Goal: Task Accomplishment & Management: Use online tool/utility

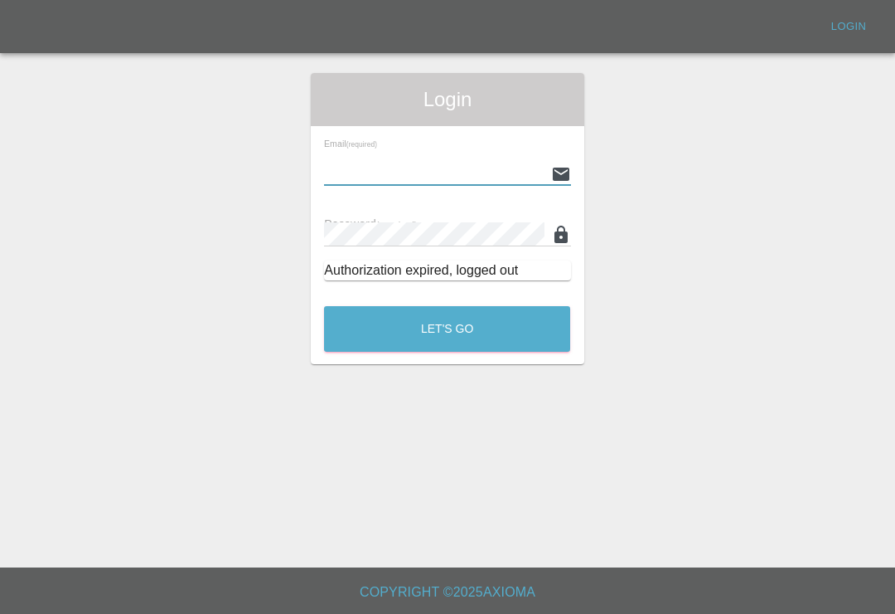
click at [498, 186] on input "text" at bounding box center [434, 174] width 220 height 24
click at [501, 187] on div "Email (required) Password (required) Authorization expired, logged out" at bounding box center [447, 209] width 273 height 167
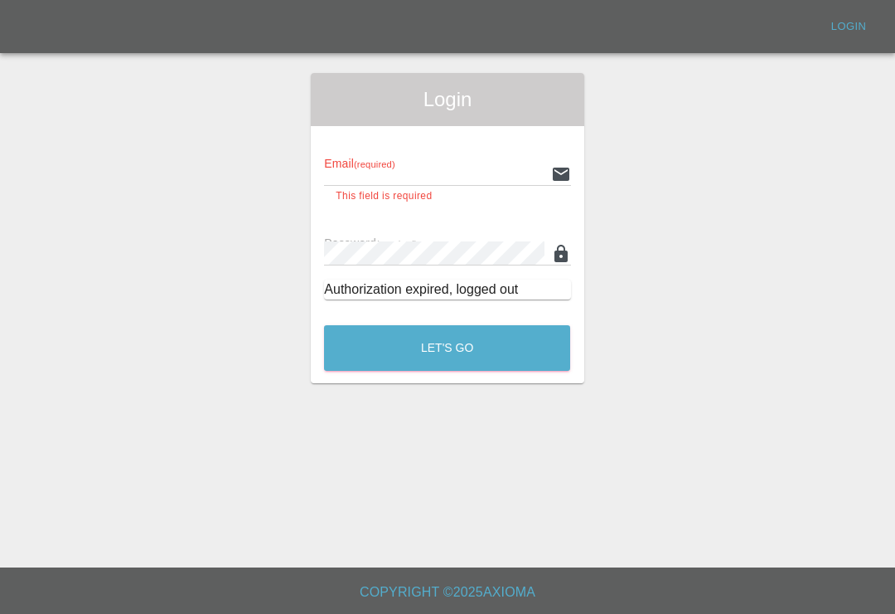
click at [499, 186] on input "text" at bounding box center [434, 174] width 220 height 24
type input "[EMAIL_ADDRESS][DOMAIN_NAME]"
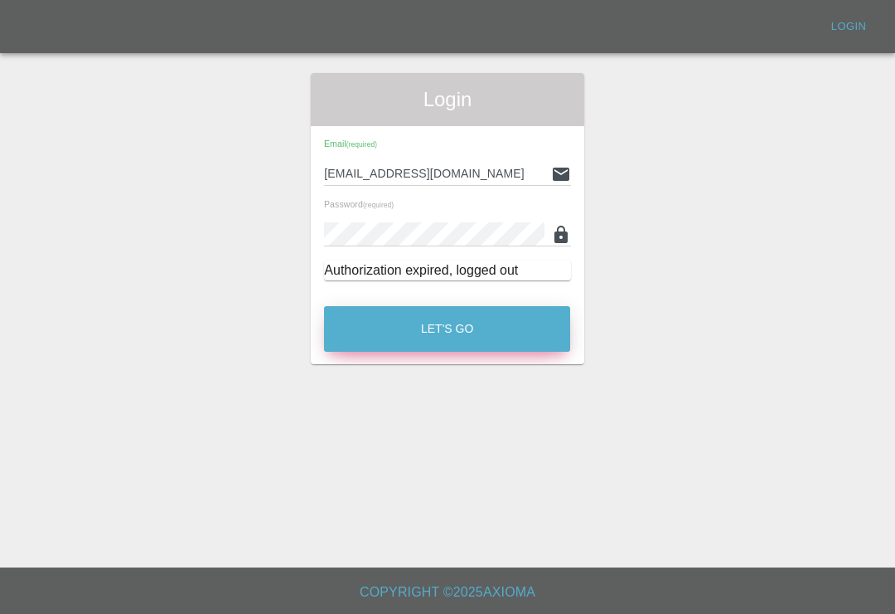
click at [525, 333] on button "Let's Go" at bounding box center [447, 329] width 246 height 46
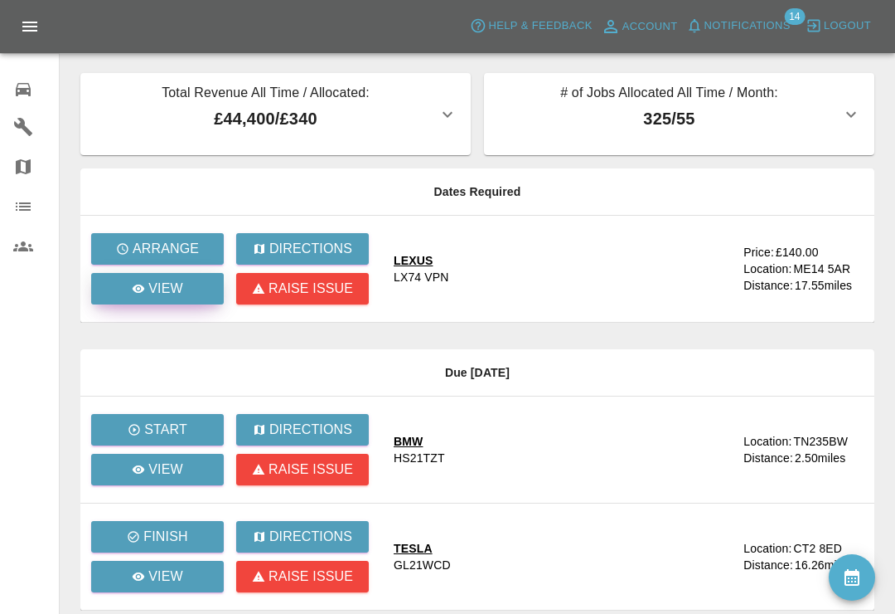
click at [145, 289] on icon at bounding box center [138, 288] width 13 height 13
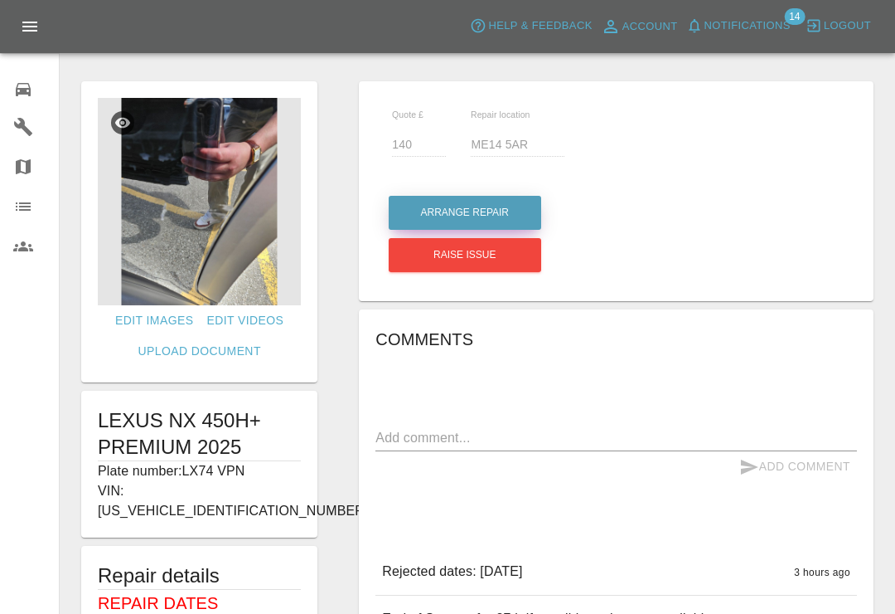
click at [506, 209] on button "Arrange Repair" at bounding box center [465, 213] width 153 height 34
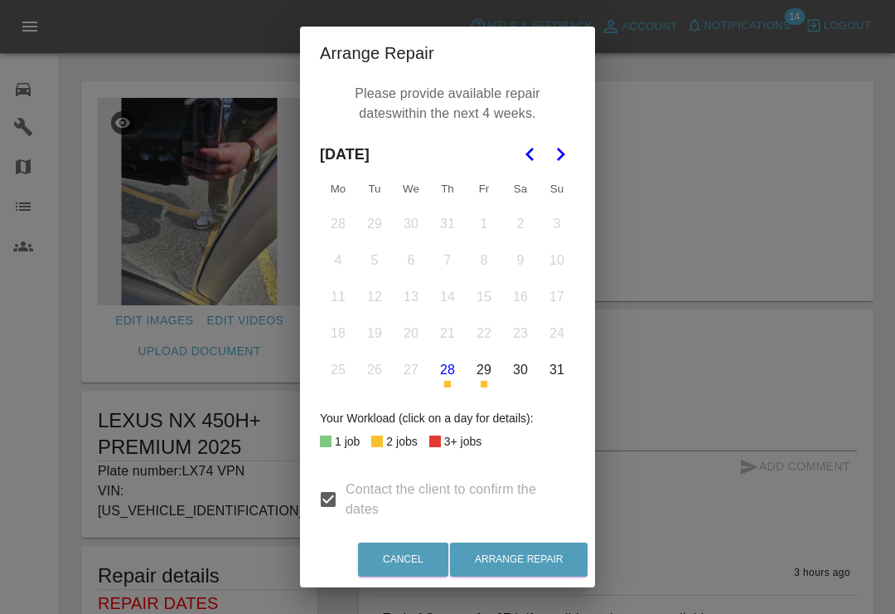
click at [568, 160] on icon "Go to the Next Month" at bounding box center [561, 154] width 20 height 20
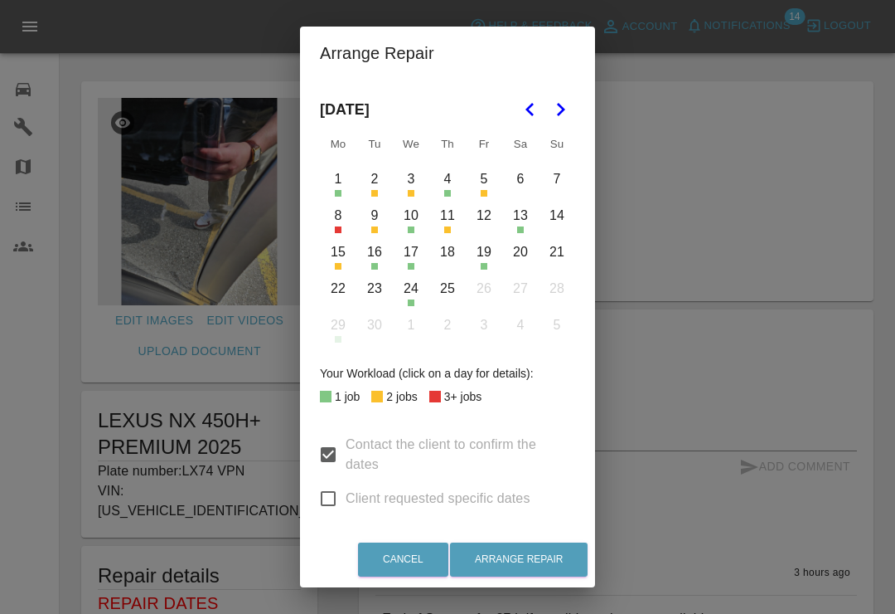
scroll to position [44, 0]
click at [343, 489] on input "Client requested specific dates" at bounding box center [328, 499] width 35 height 35
checkbox input "true"
click at [531, 289] on button "27" at bounding box center [520, 289] width 35 height 35
click at [558, 560] on button "Arrange Repair" at bounding box center [519, 559] width 138 height 34
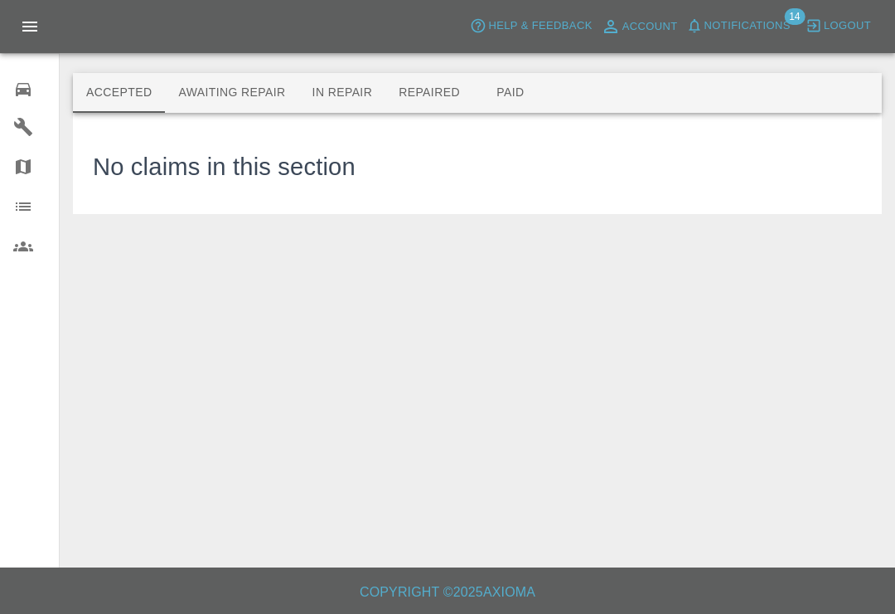
click at [735, 33] on span "Notifications" at bounding box center [748, 26] width 86 height 19
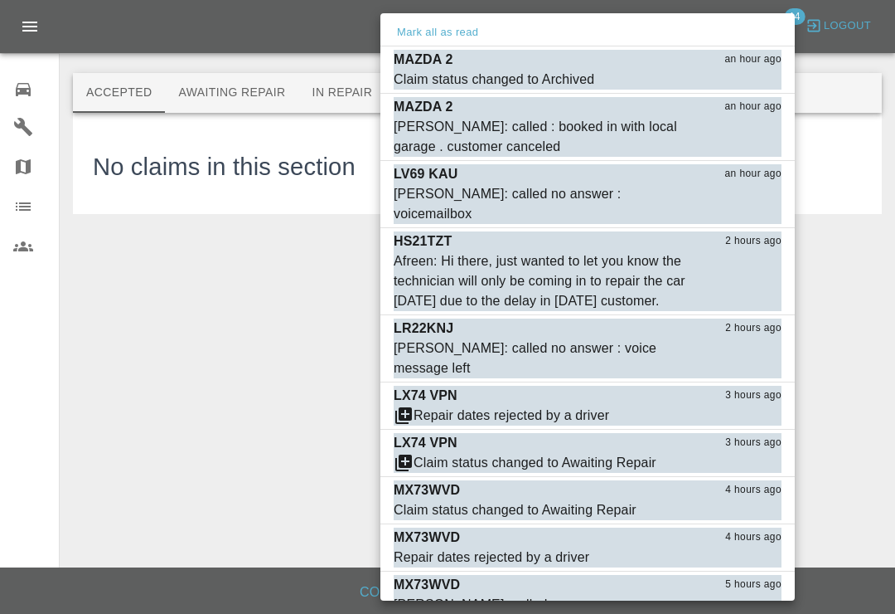
click at [871, 74] on div at bounding box center [447, 307] width 895 height 614
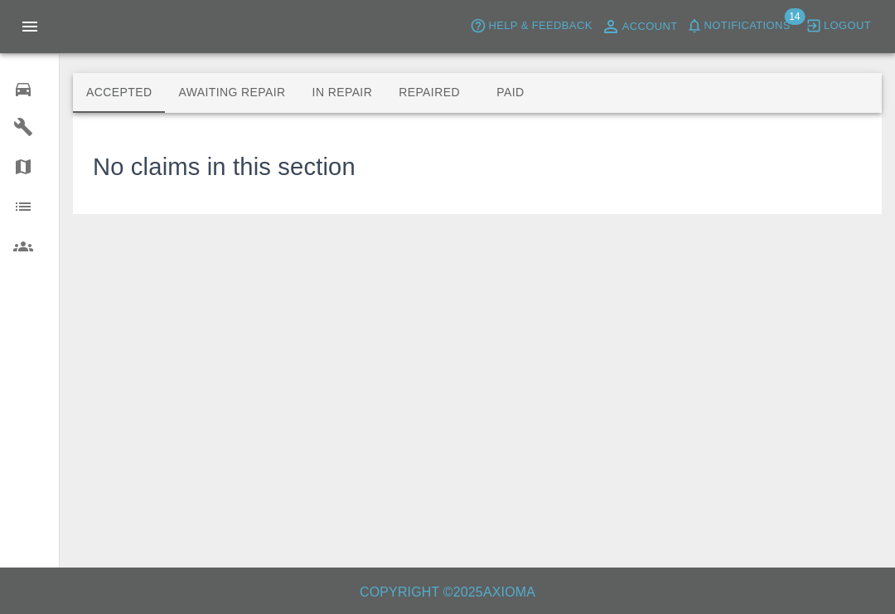
click at [696, 32] on icon "button" at bounding box center [695, 25] width 17 height 17
